Goal: Information Seeking & Learning: Compare options

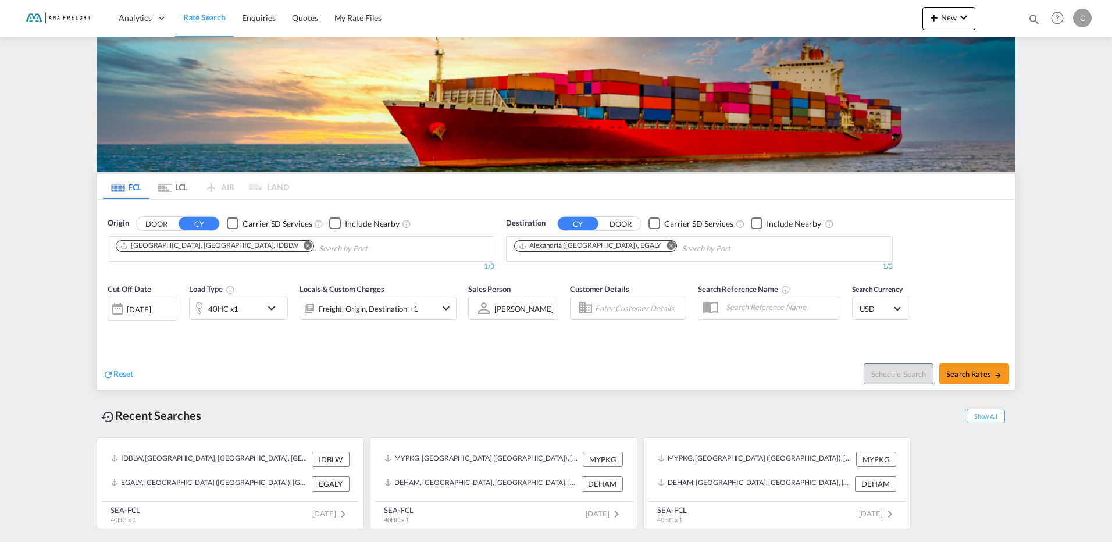
click at [304, 241] on md-icon "Remove" at bounding box center [308, 245] width 9 height 9
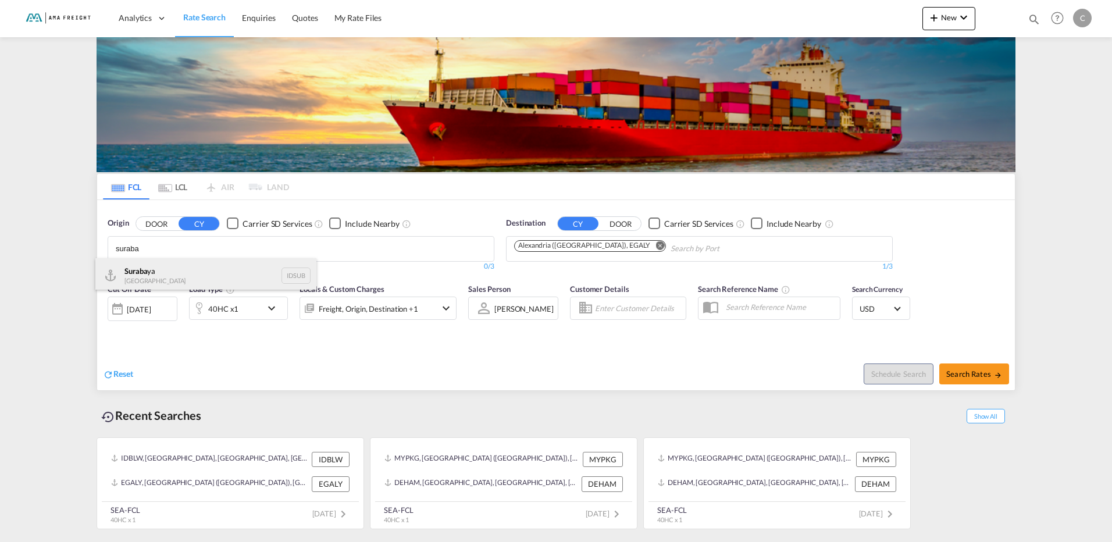
type input "suraba"
click at [193, 276] on div "Suraba ya [GEOGRAPHIC_DATA] IDSUB" at bounding box center [205, 275] width 221 height 35
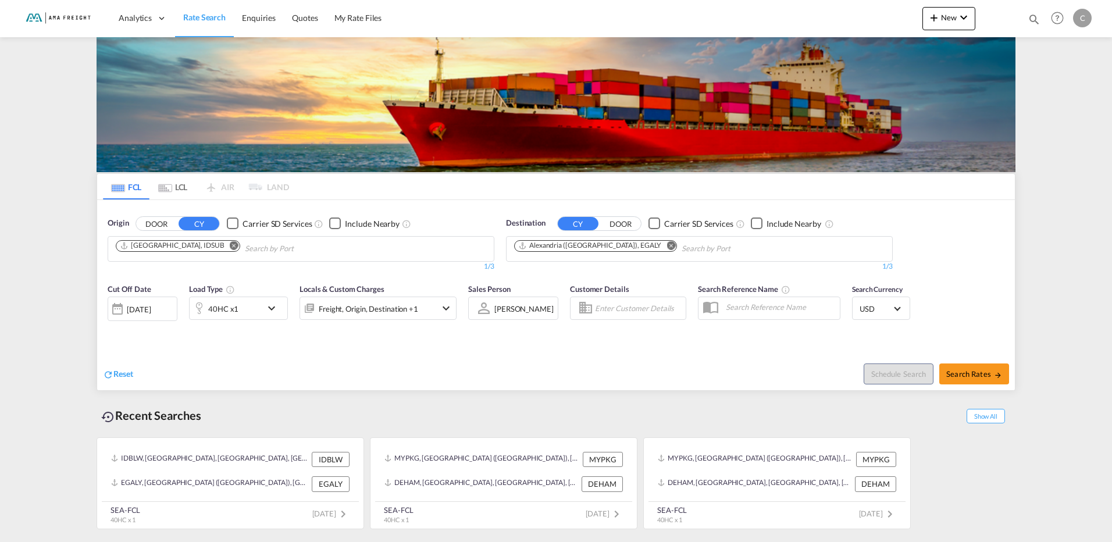
click at [552, 244] on md-icon "Remove" at bounding box center [671, 245] width 9 height 9
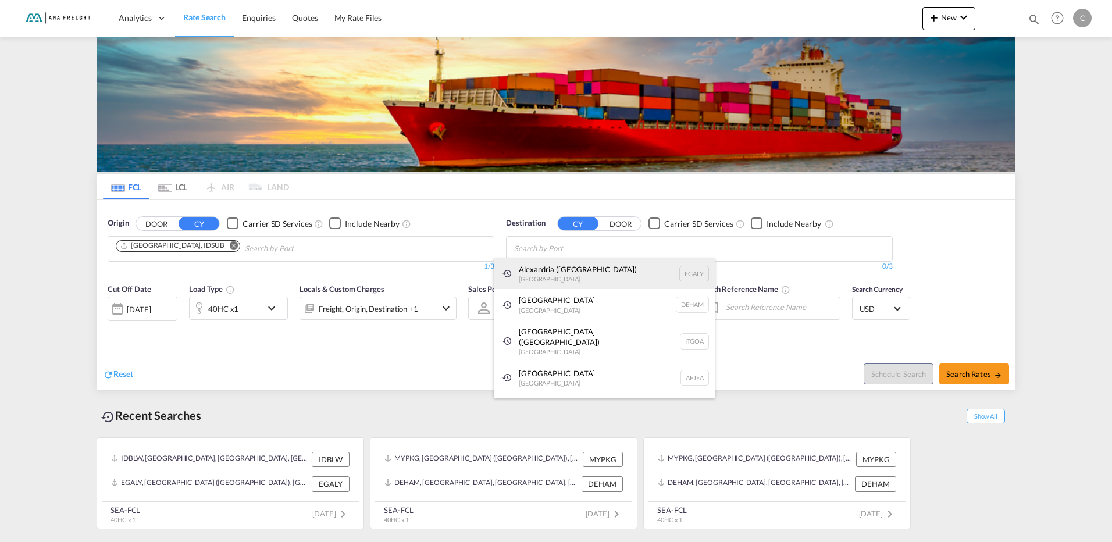
click at [552, 274] on div "Alexandria ([GEOGRAPHIC_DATA]) [GEOGRAPHIC_DATA] EGALY" at bounding box center [604, 273] width 221 height 31
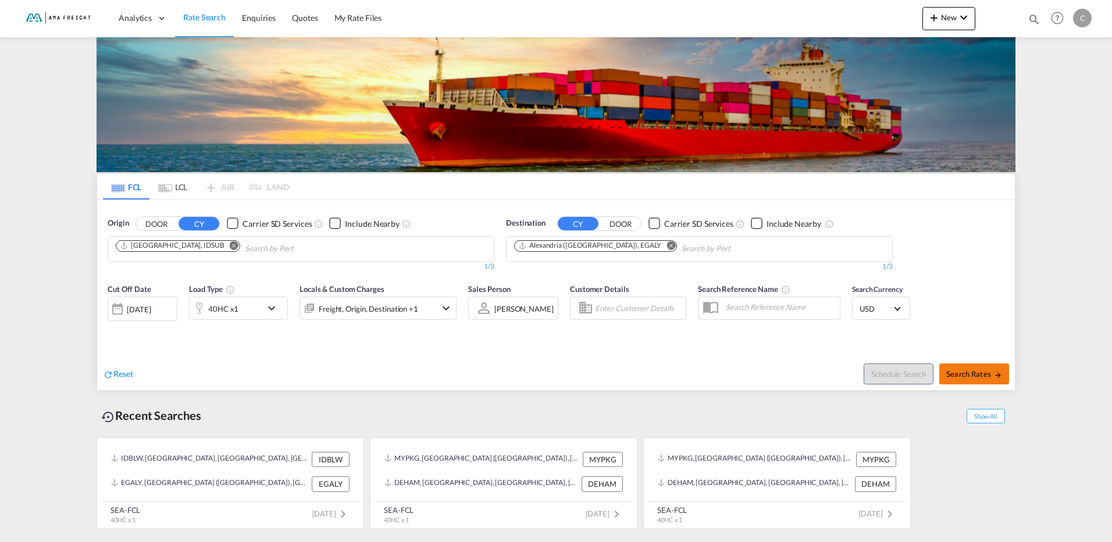
click at [552, 377] on span "Search Rates" at bounding box center [975, 373] width 56 height 9
type input "IDSUB to EGALY / [DATE]"
